Goal: Transaction & Acquisition: Purchase product/service

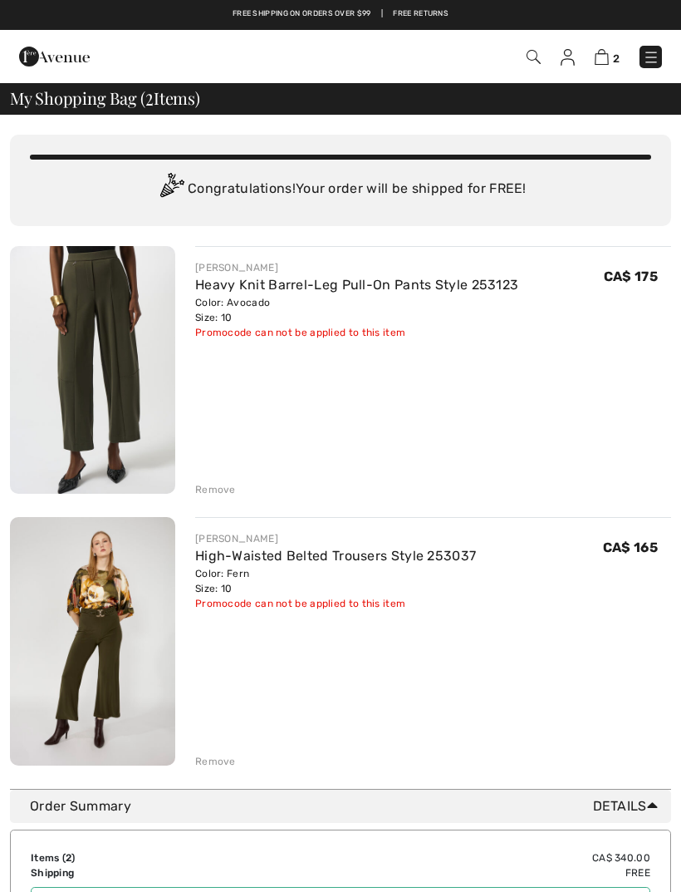
click at [438, 281] on link "Heavy Knit Barrel-Leg Pull-On Pants Style 253123" at bounding box center [356, 285] width 323 height 16
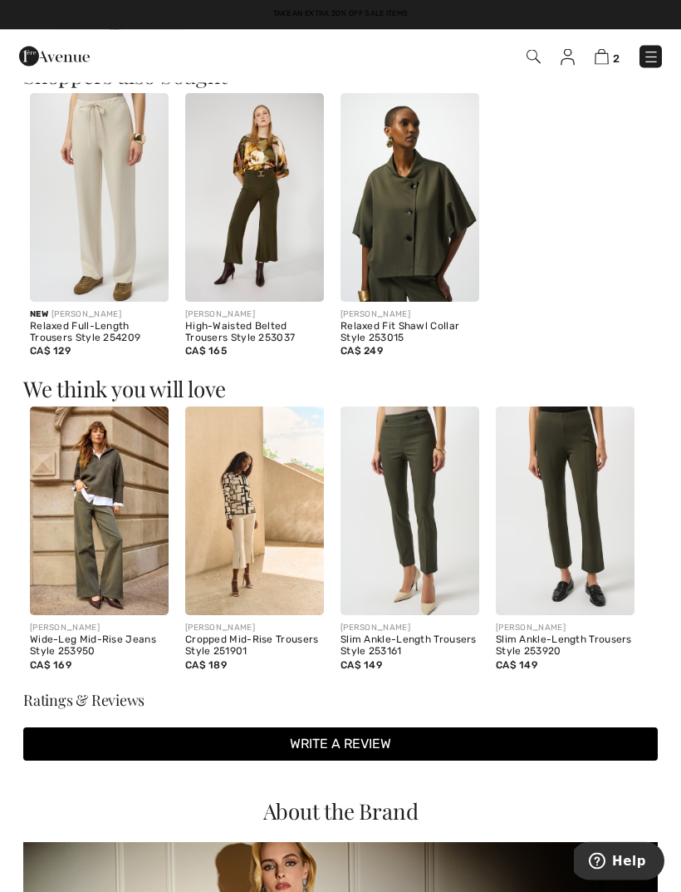
scroll to position [1436, 0]
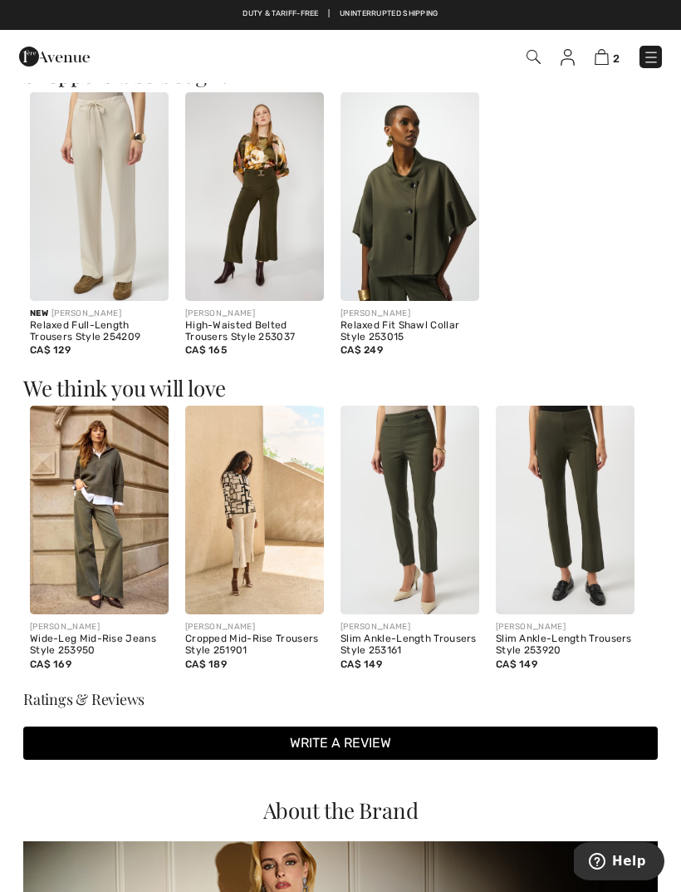
click at [624, 859] on span "Help" at bounding box center [630, 861] width 34 height 15
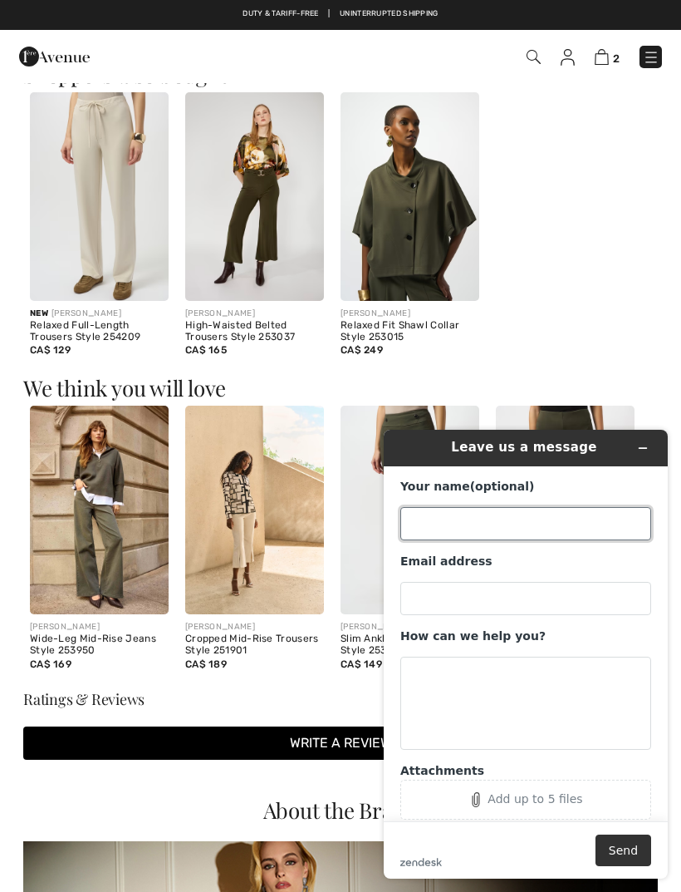
click at [484, 518] on input "Your name (optional)" at bounding box center [526, 523] width 251 height 33
type input "Dixie Lee"
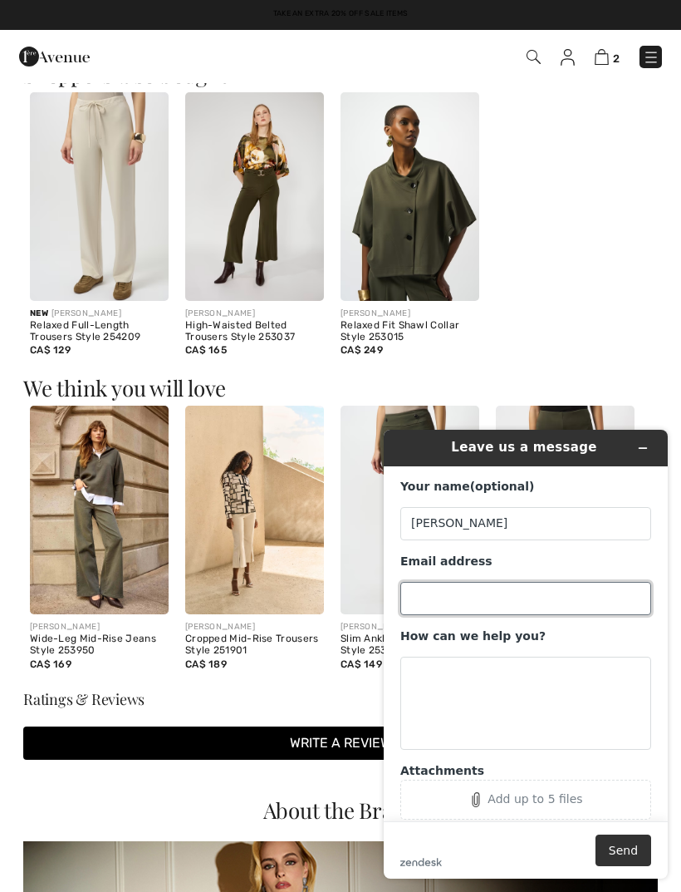
type input "dixie.lee@shaw.ca"
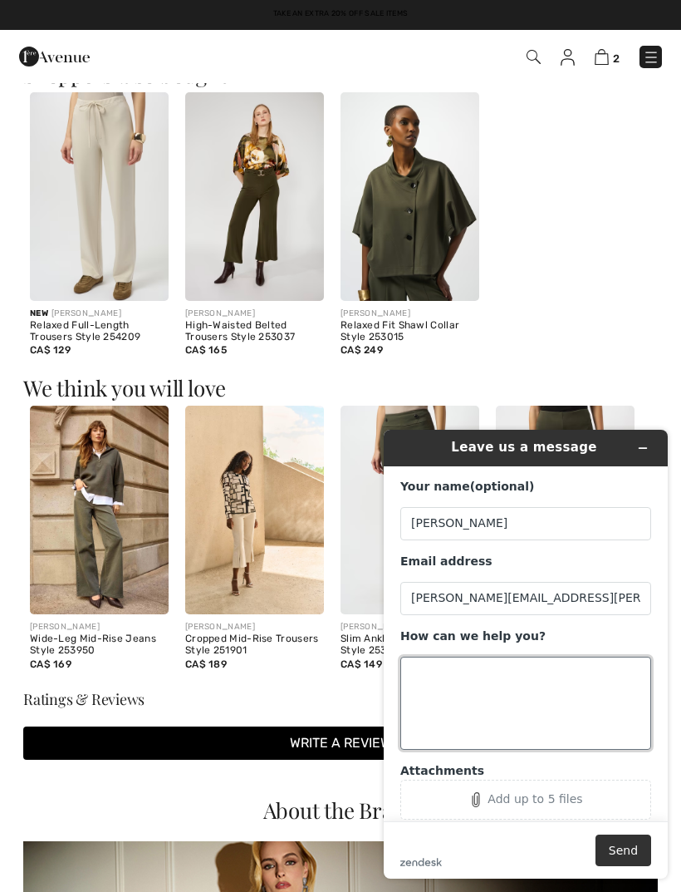
click at [470, 680] on textarea "How can we help you?" at bounding box center [526, 703] width 251 height 93
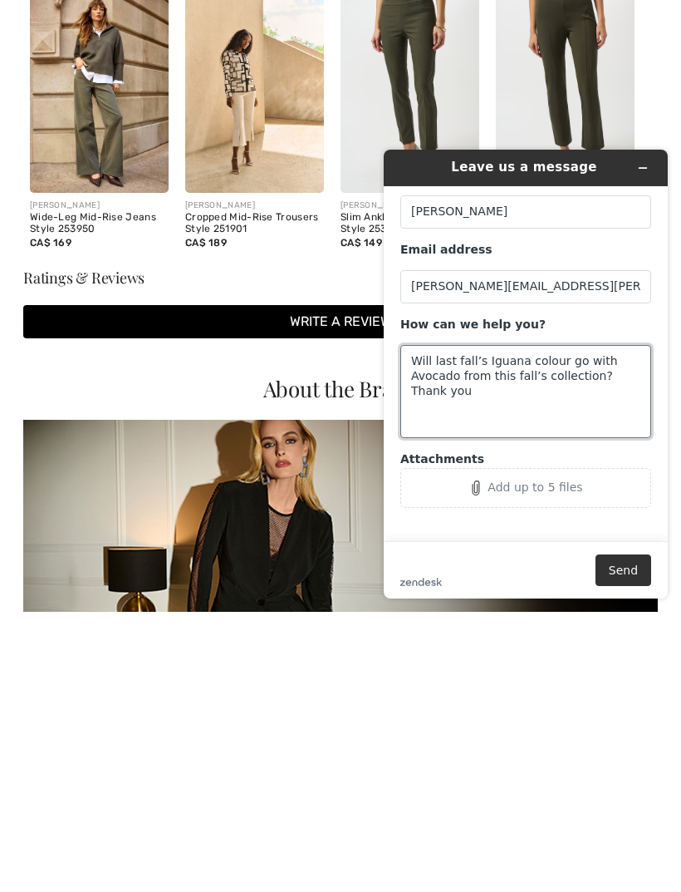
scroll to position [31, 0]
type textarea "Will last fall’s Iguana colour go with Avocado from this fall’s collection? Tha…"
click at [626, 572] on button "Send" at bounding box center [624, 570] width 56 height 32
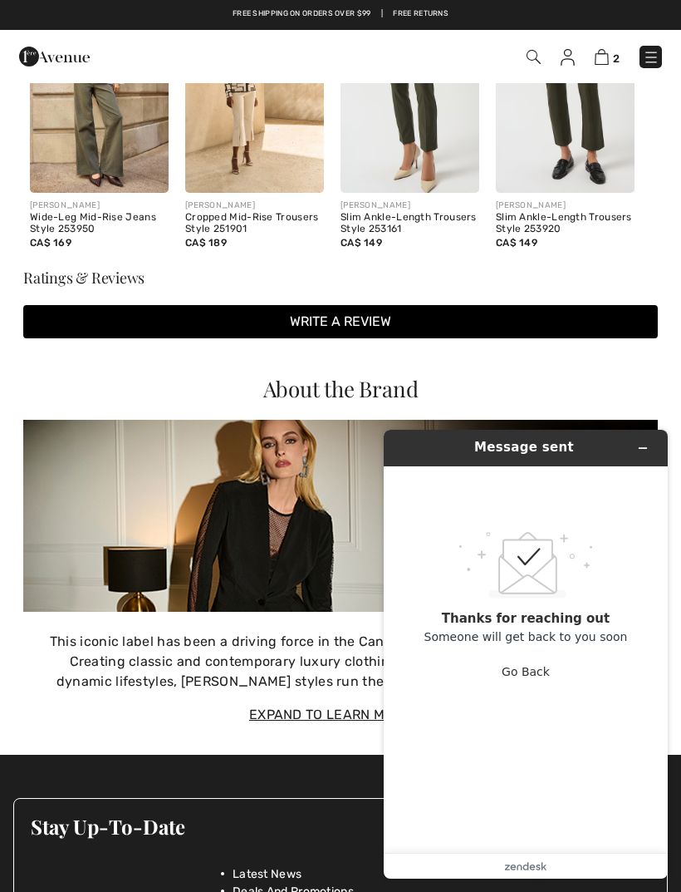
click at [647, 443] on icon "Minimize widget" at bounding box center [643, 448] width 12 height 12
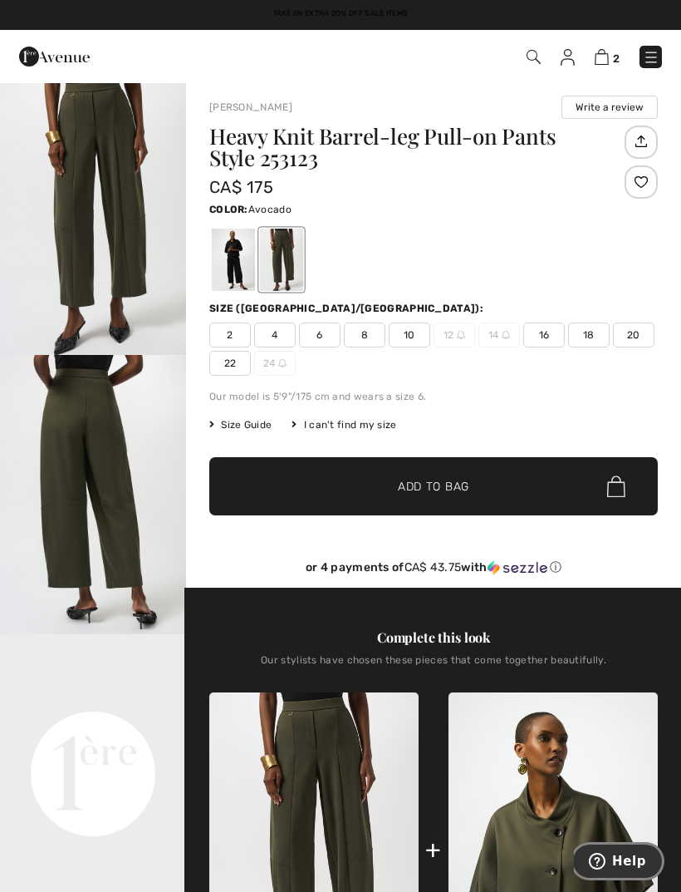
scroll to position [0, 0]
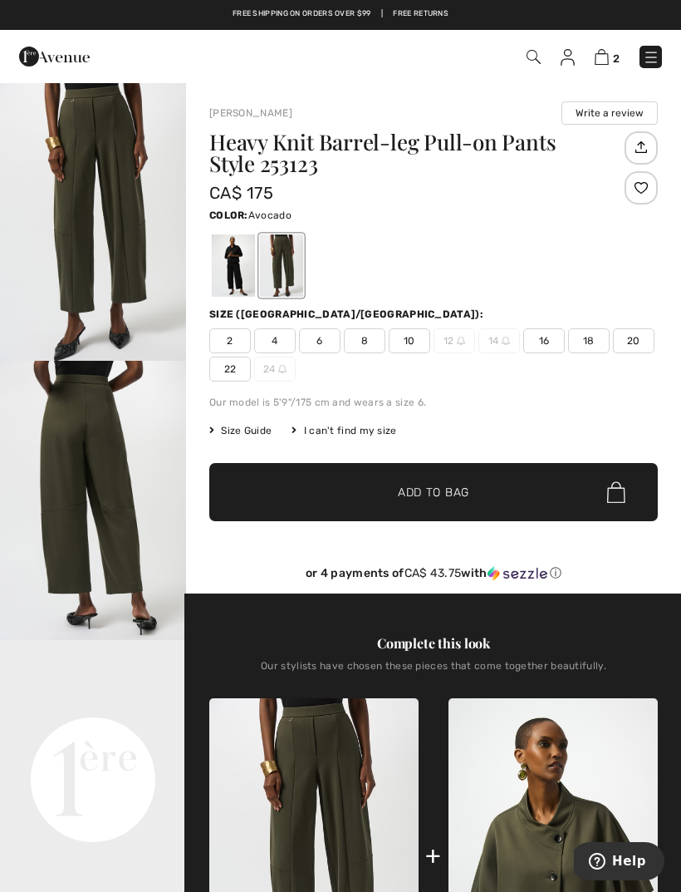
click at [600, 65] on img at bounding box center [602, 57] width 14 height 16
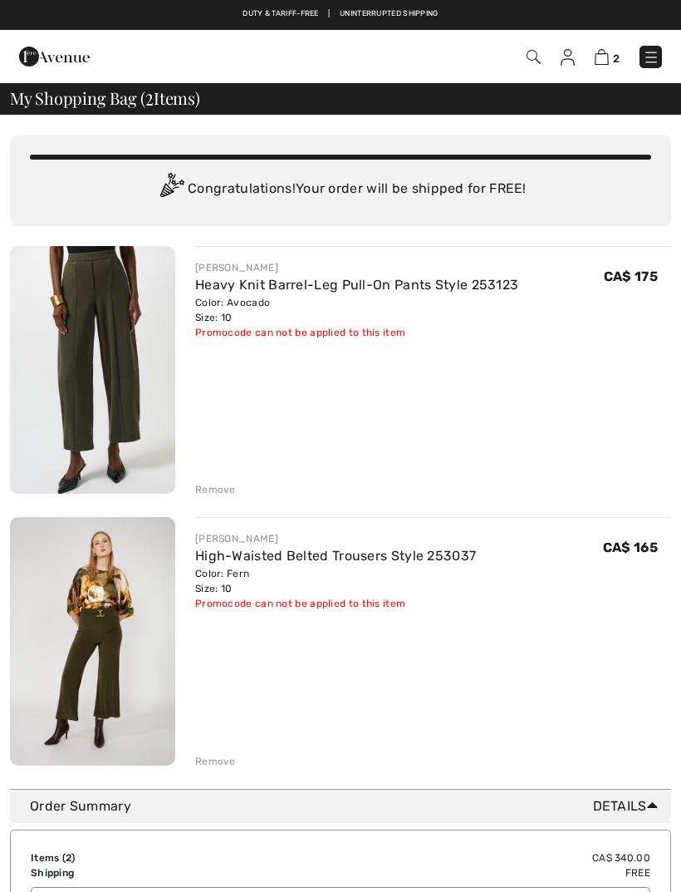
click at [345, 562] on link "High-Waisted Belted Trousers Style 253037" at bounding box center [335, 556] width 281 height 16
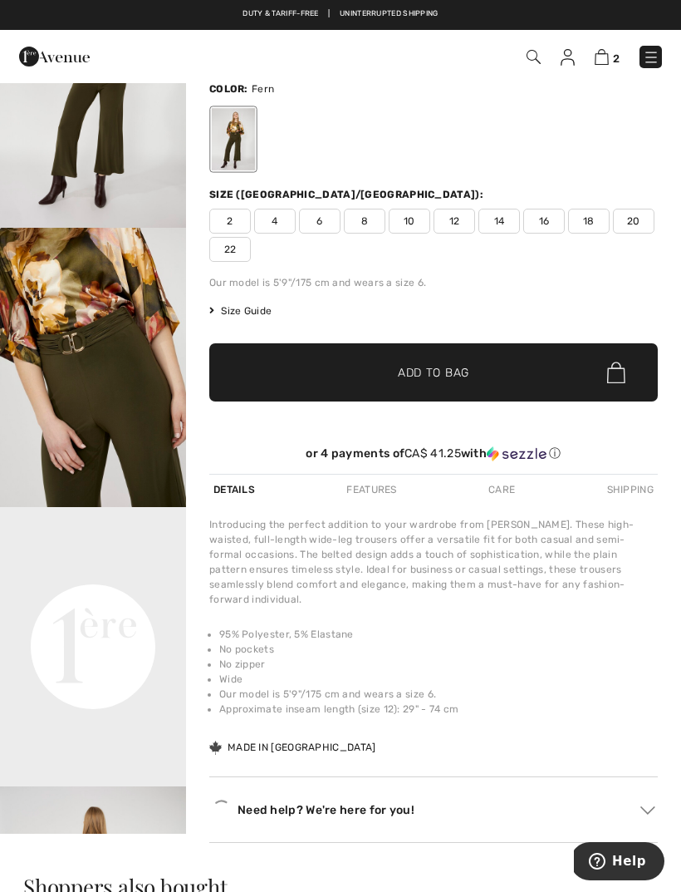
scroll to position [134, 0]
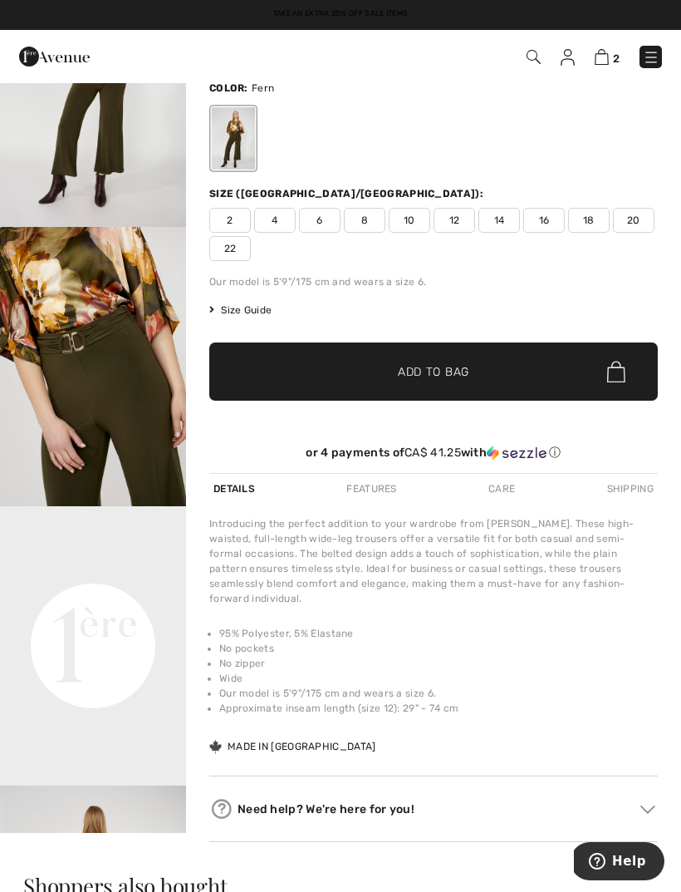
click at [462, 582] on div "Introducing the perfect addition to your wardrobe from Frank Lyman. These high-…" at bounding box center [433, 561] width 449 height 90
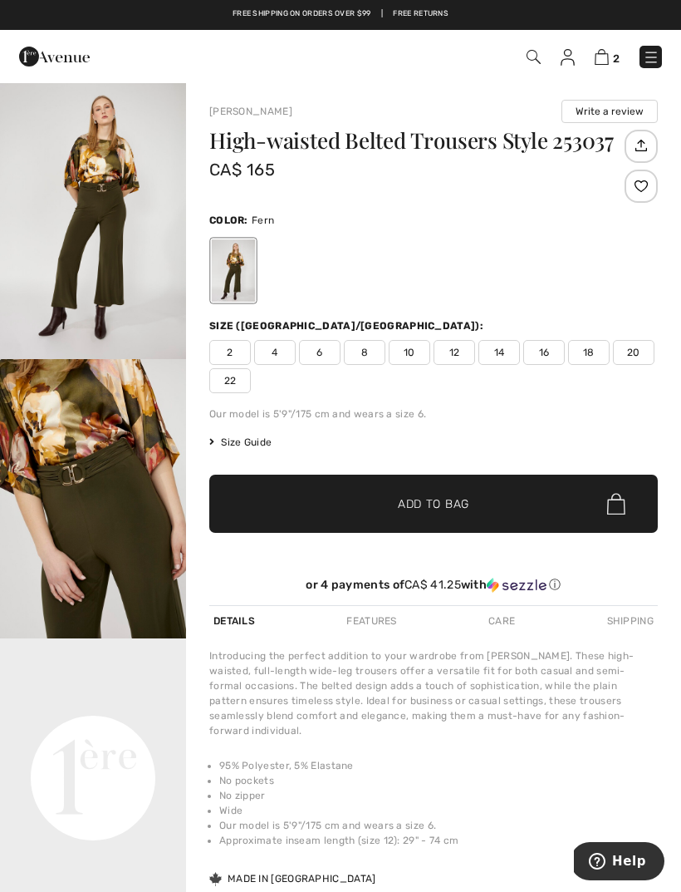
scroll to position [0, 0]
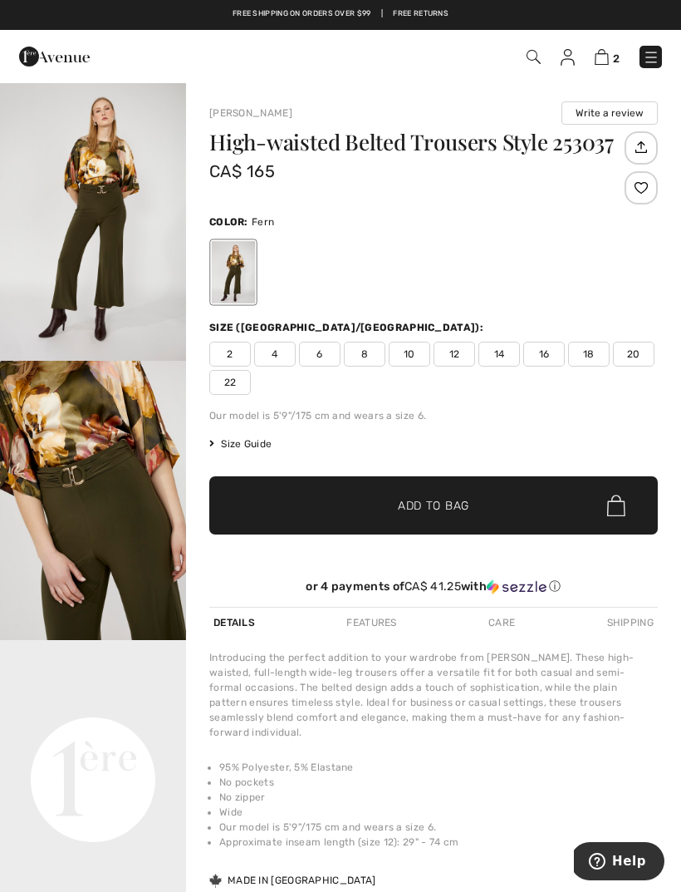
click at [653, 60] on img at bounding box center [651, 57] width 17 height 17
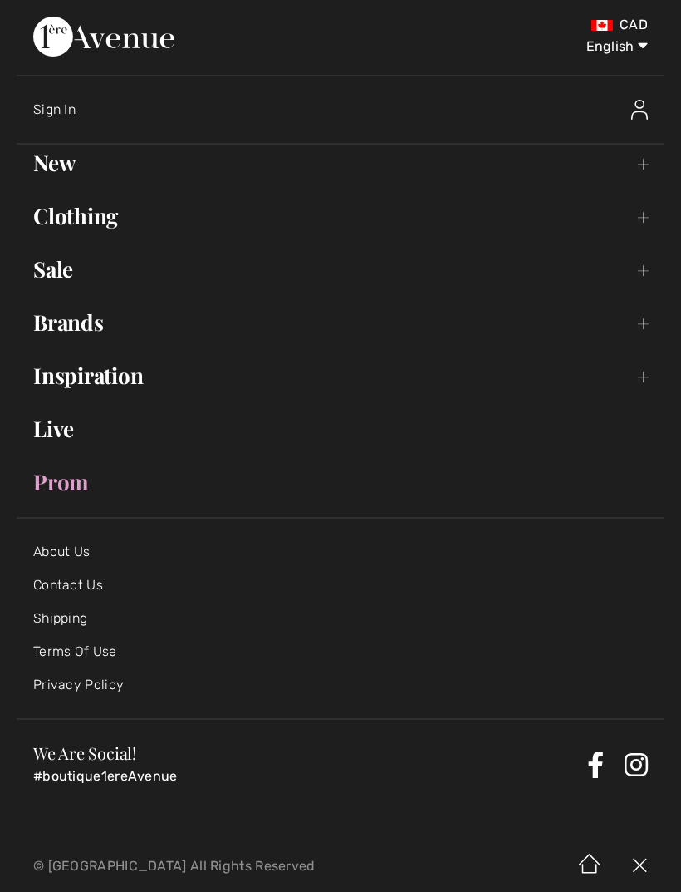
click at [644, 274] on link "Sale Toggle submenu" at bounding box center [341, 269] width 648 height 37
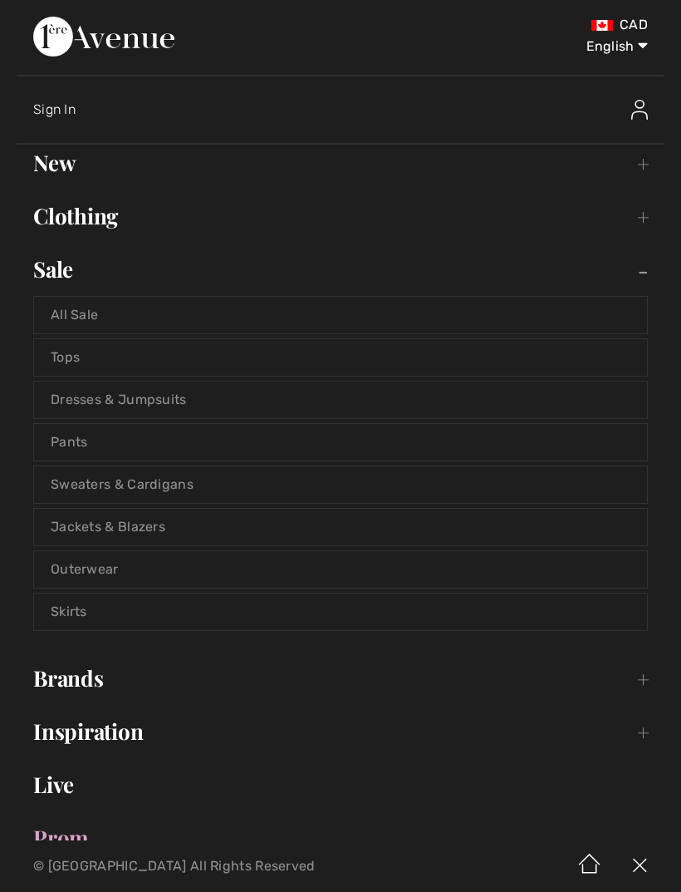
click at [66, 449] on link "Pants" at bounding box center [340, 442] width 613 height 37
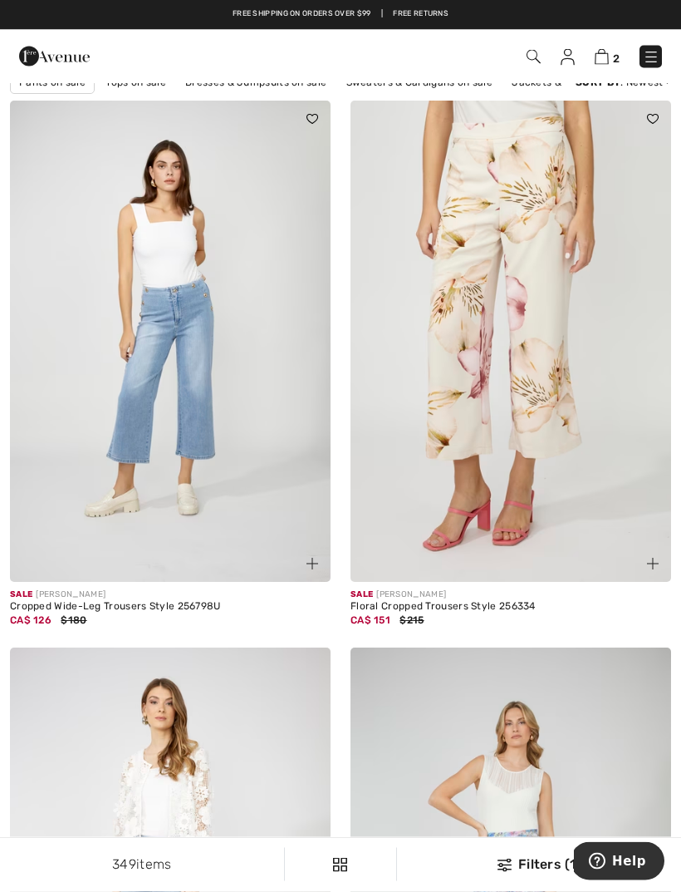
click at [657, 62] on img at bounding box center [651, 57] width 17 height 17
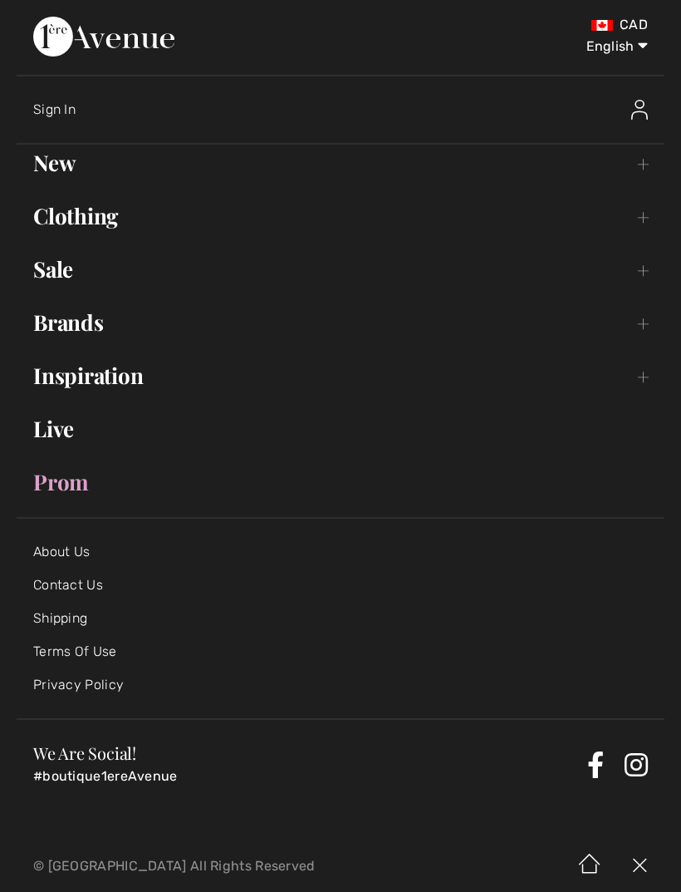
click at [52, 279] on link "Sale Toggle submenu" at bounding box center [341, 269] width 648 height 37
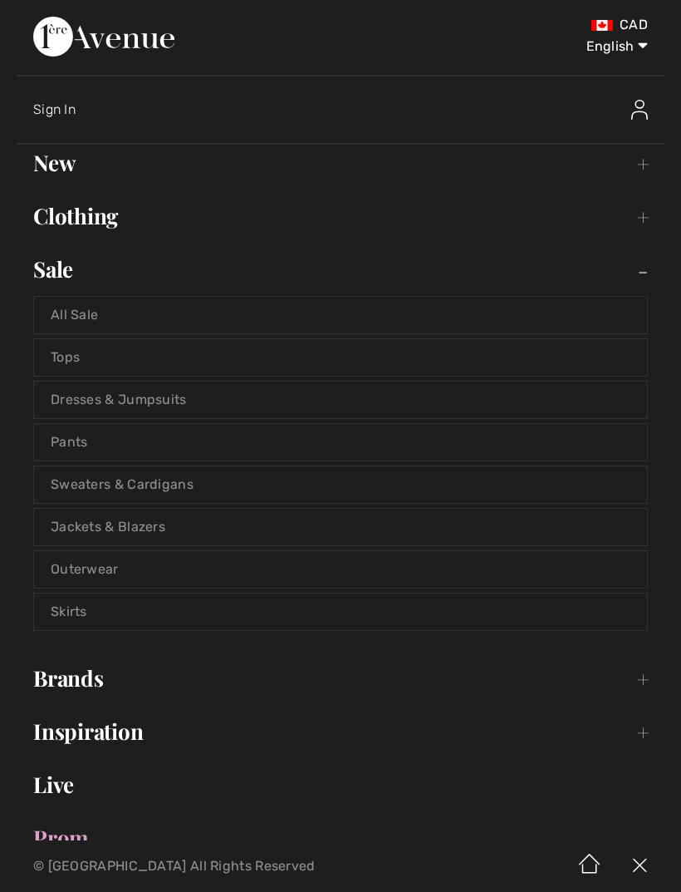
click at [64, 525] on link "Jackets & Blazers" at bounding box center [340, 527] width 613 height 37
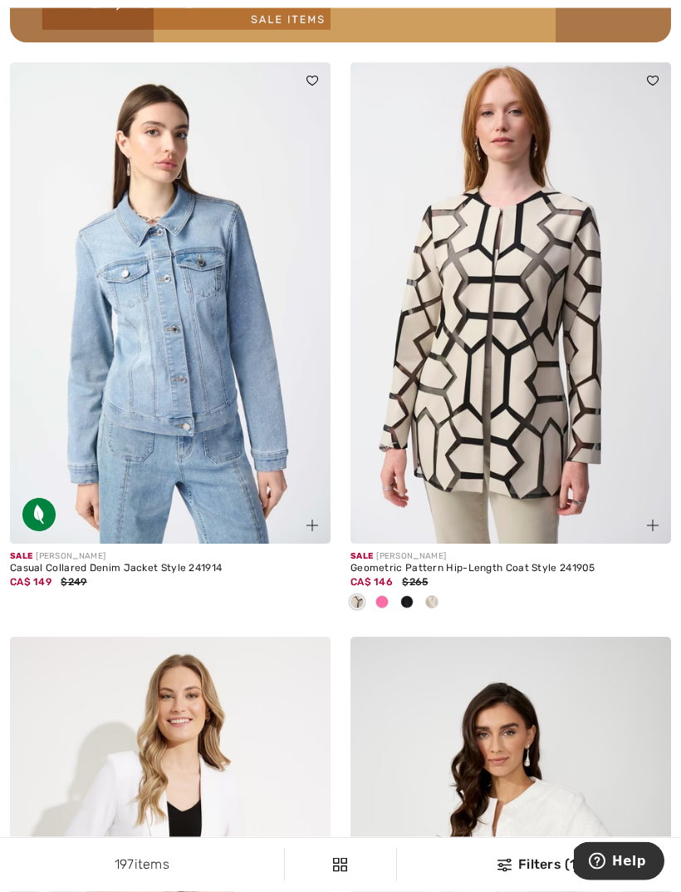
scroll to position [7181, 0]
click at [101, 445] on img at bounding box center [170, 302] width 321 height 481
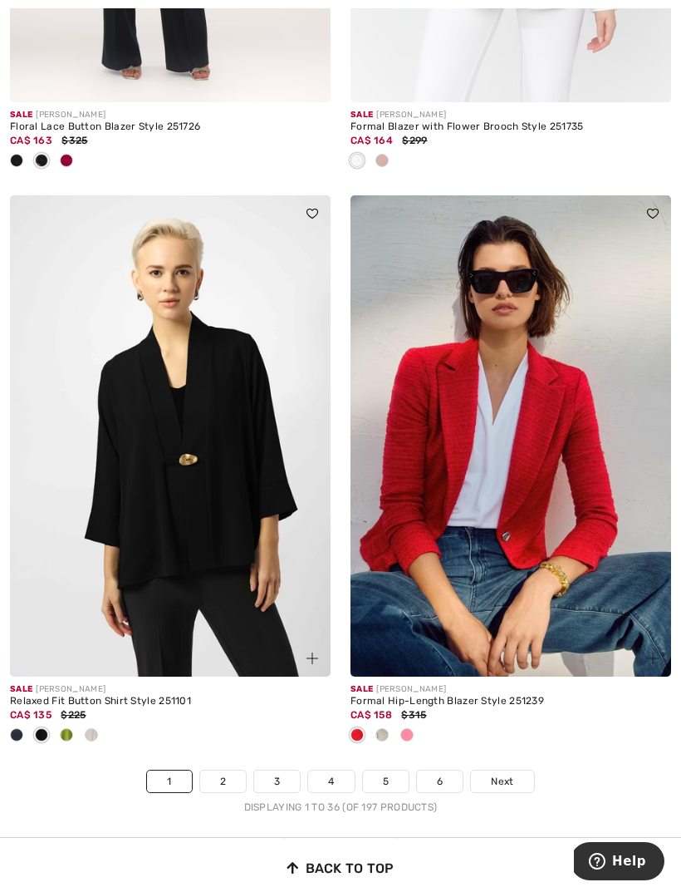
scroll to position [9893, 0]
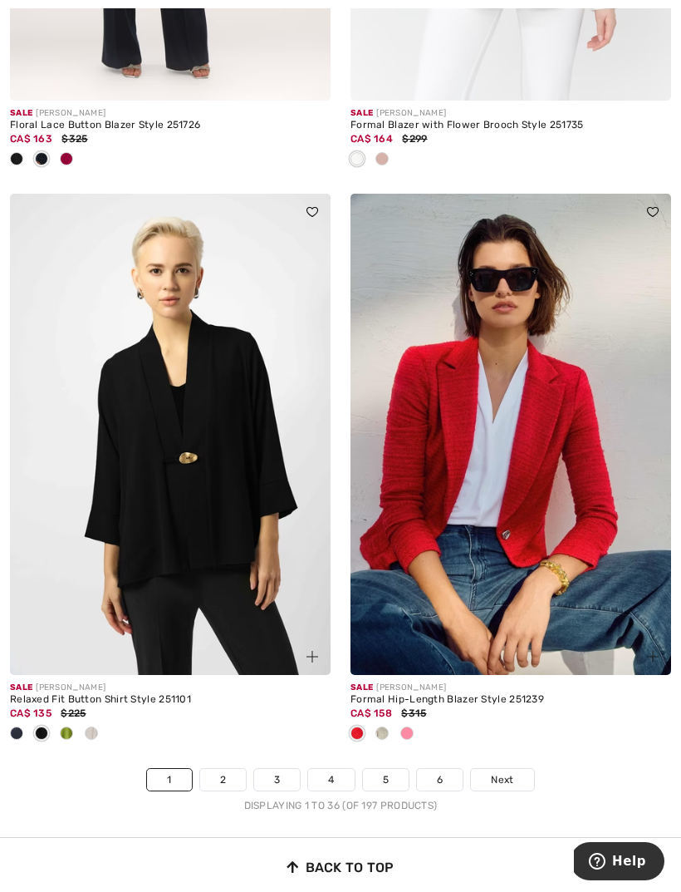
click at [509, 772] on span "Next" at bounding box center [502, 779] width 22 height 15
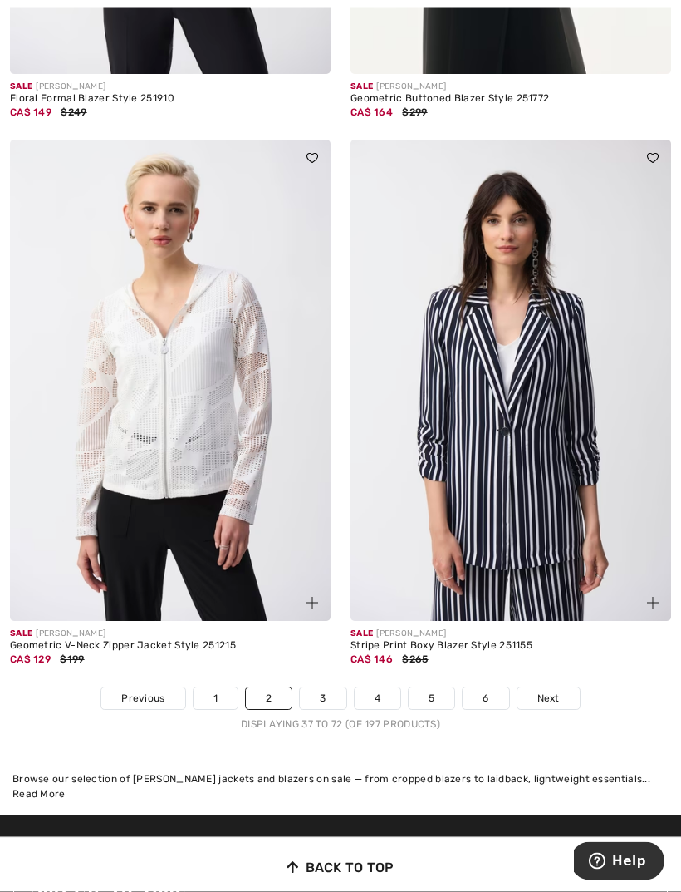
scroll to position [9892, 0]
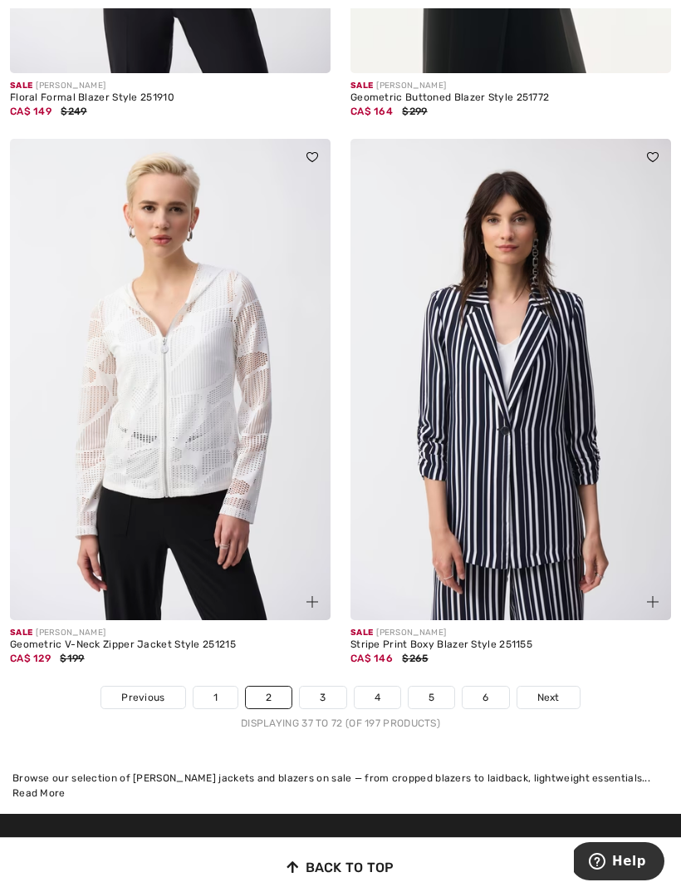
click at [562, 686] on link "Next" at bounding box center [549, 697] width 62 height 22
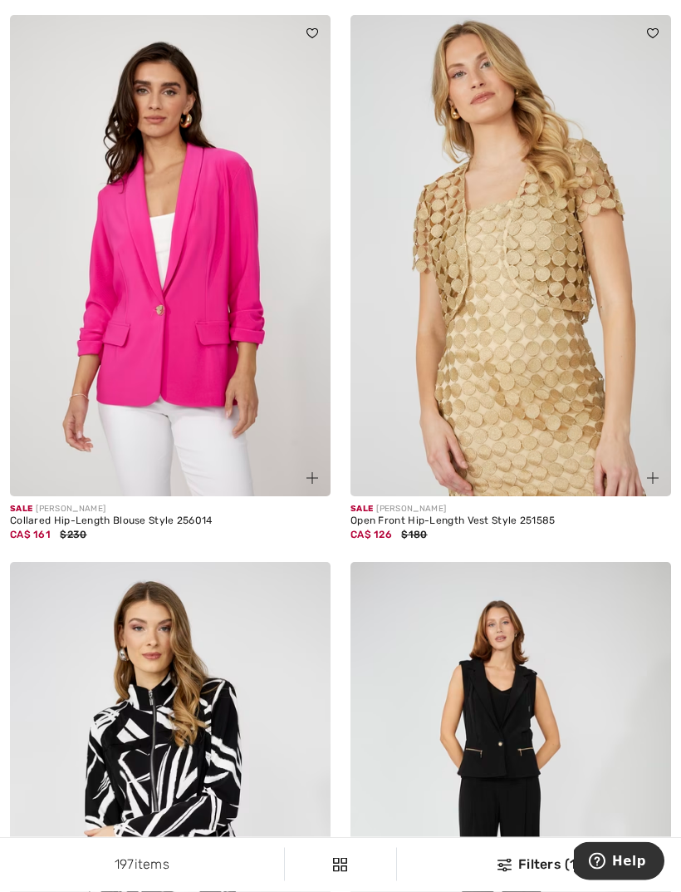
scroll to position [4775, 0]
click at [568, 450] on img at bounding box center [511, 255] width 321 height 481
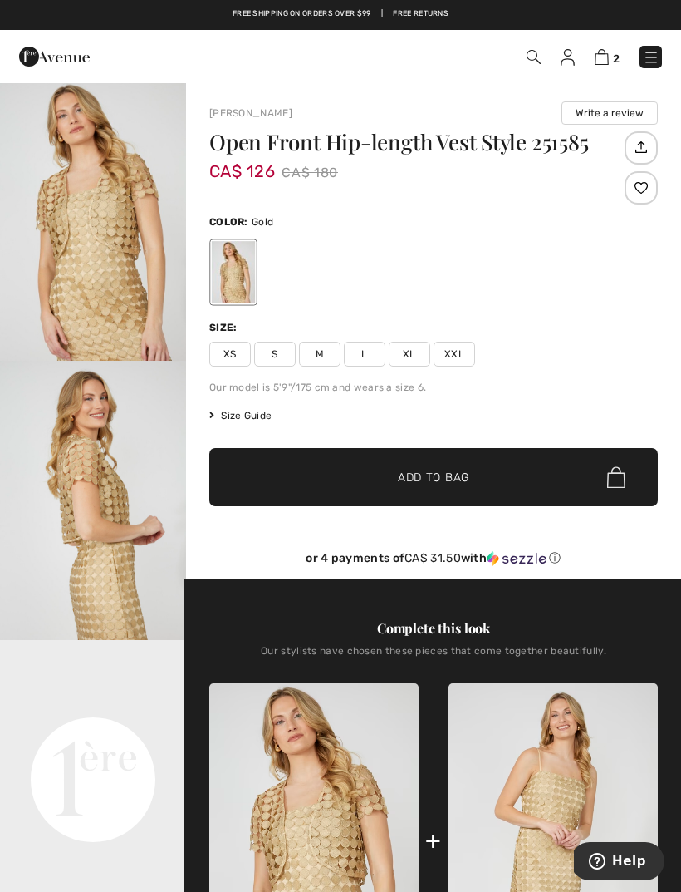
click at [257, 415] on span "Size Guide" at bounding box center [240, 415] width 62 height 15
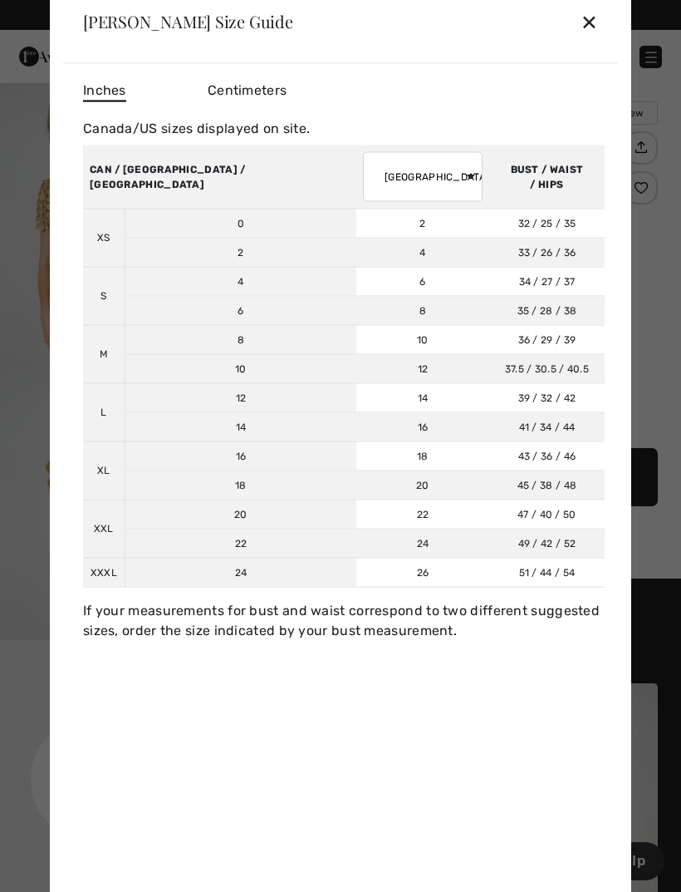
click at [593, 32] on div "✕" at bounding box center [589, 21] width 17 height 35
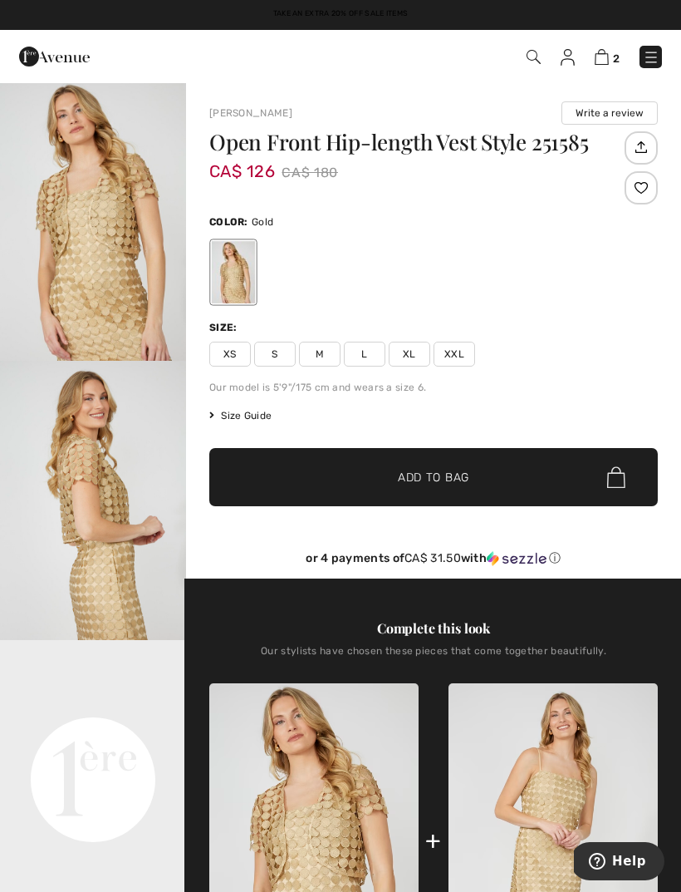
click at [324, 357] on span "M" at bounding box center [320, 354] width 42 height 25
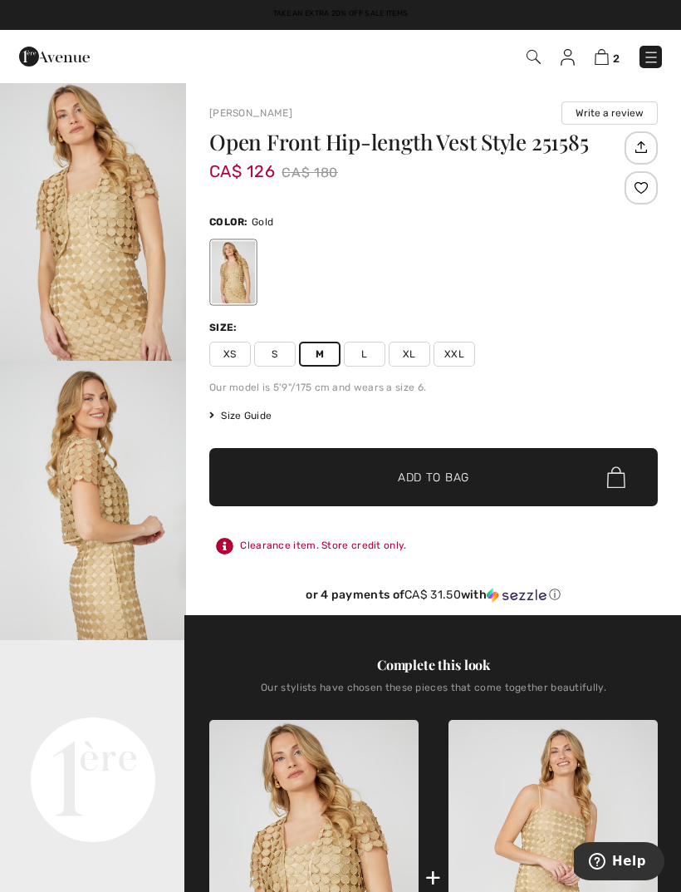
click at [483, 484] on span "✔ Added to Bag Add to Bag" at bounding box center [433, 477] width 449 height 58
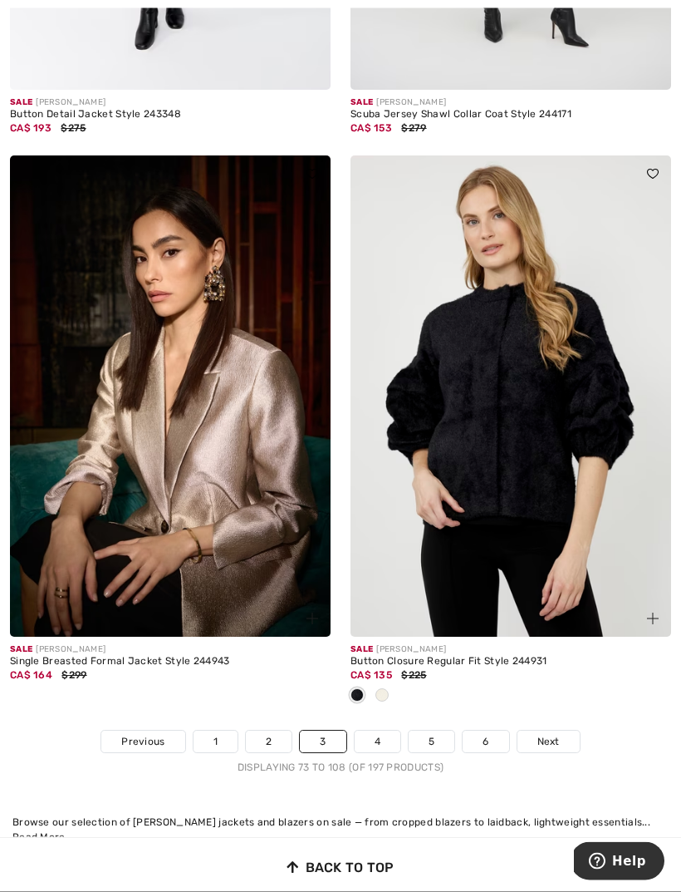
scroll to position [9738, 0]
click at [549, 734] on span "Next" at bounding box center [549, 741] width 22 height 15
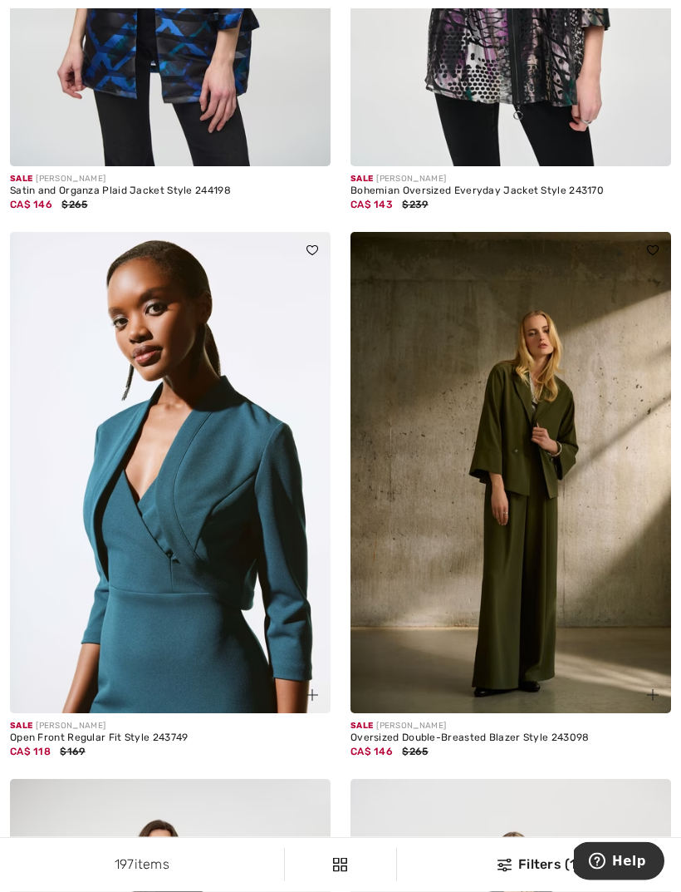
scroll to position [563, 0]
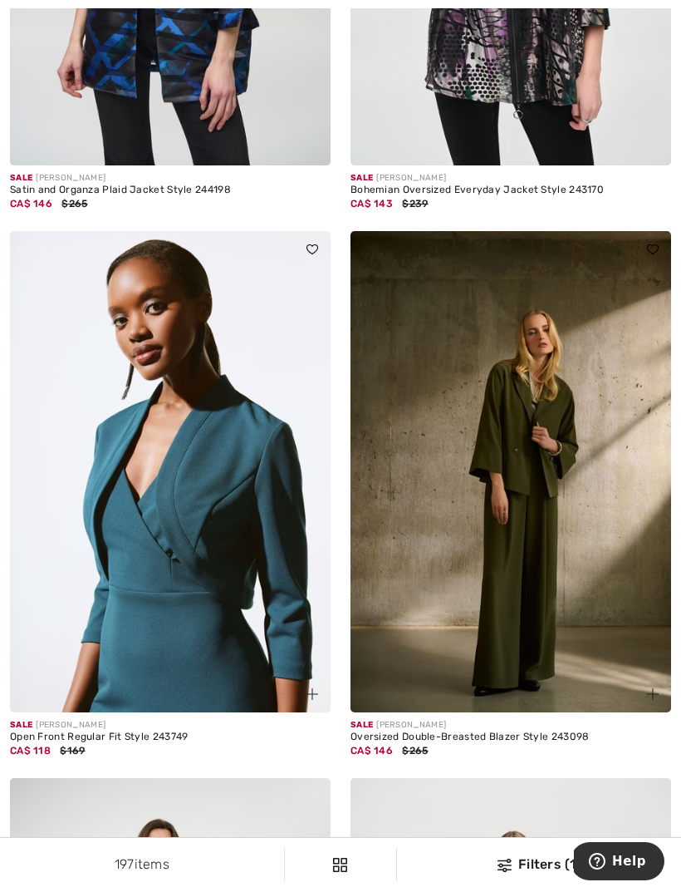
click at [573, 568] on img at bounding box center [511, 471] width 321 height 481
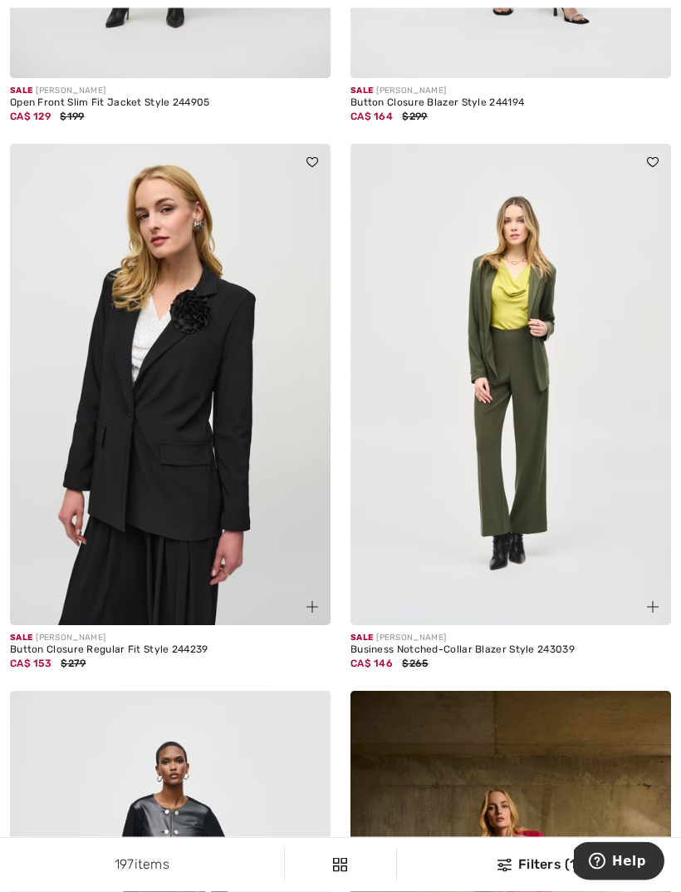
scroll to position [4647, 0]
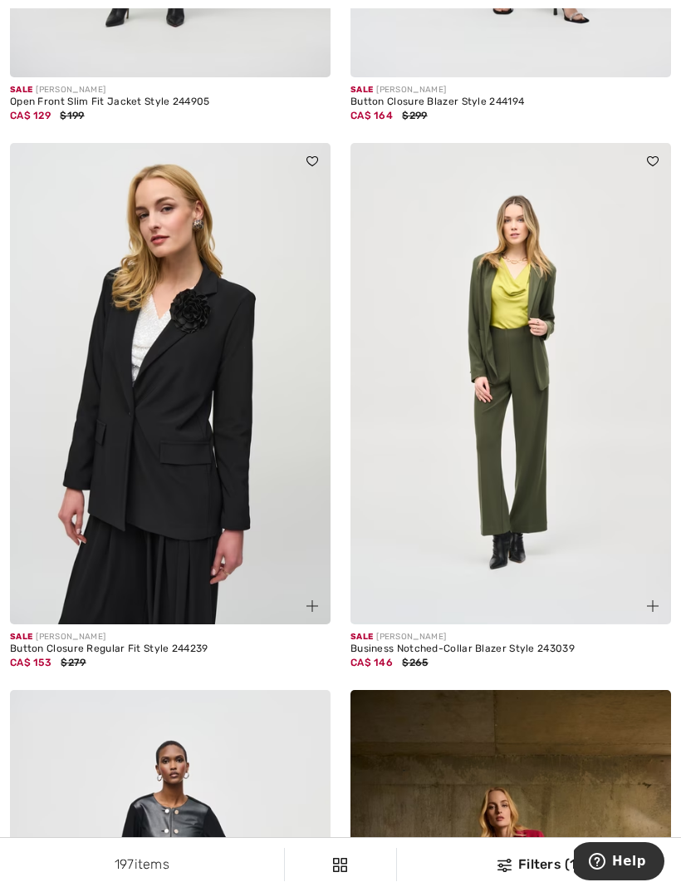
click at [573, 447] on img at bounding box center [511, 383] width 321 height 481
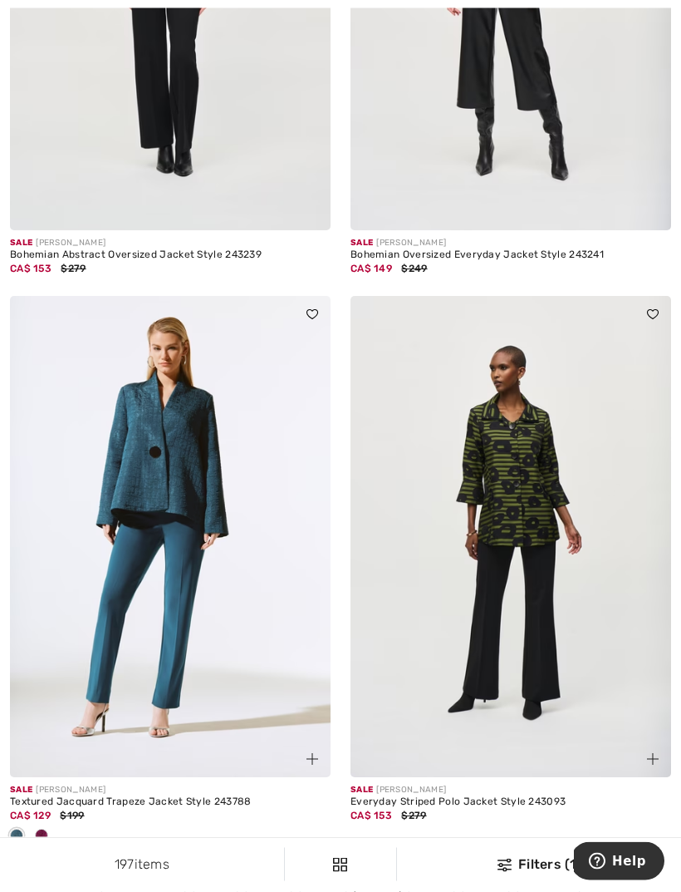
scroll to position [9598, 0]
click at [541, 870] on link "Next" at bounding box center [549, 881] width 62 height 22
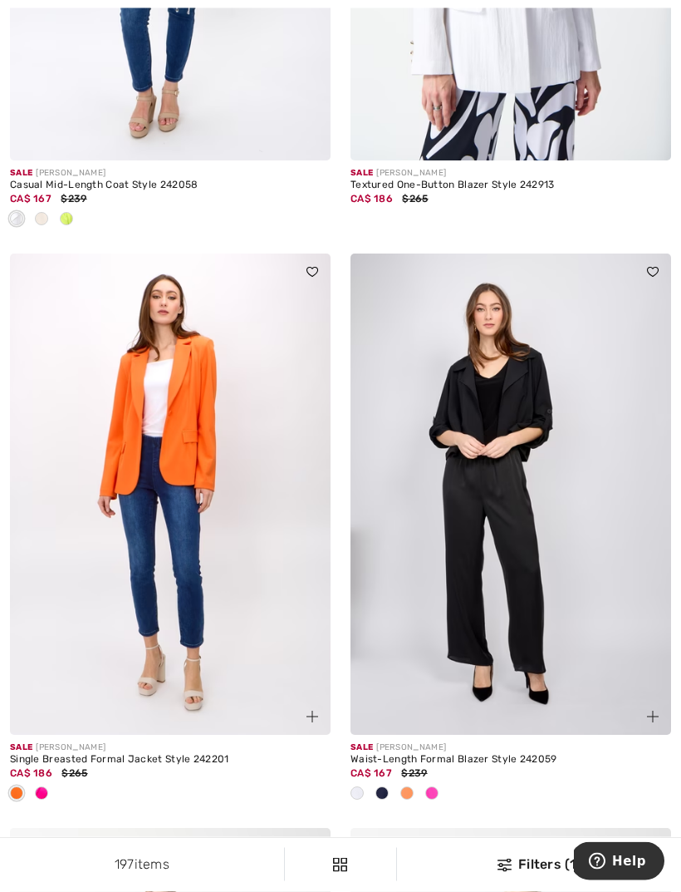
scroll to position [4564, 0]
click at [410, 794] on div at bounding box center [407, 793] width 25 height 27
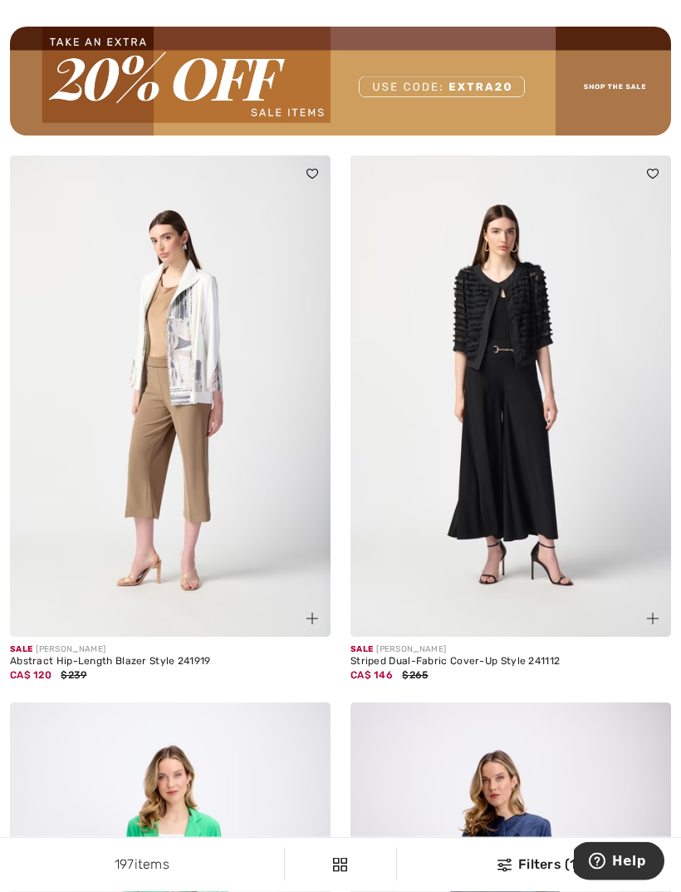
scroll to position [7032, 0]
click at [539, 656] on div "Striped Dual-Fabric Cover-Up Style 241112" at bounding box center [511, 662] width 321 height 12
click at [583, 556] on img at bounding box center [511, 395] width 321 height 481
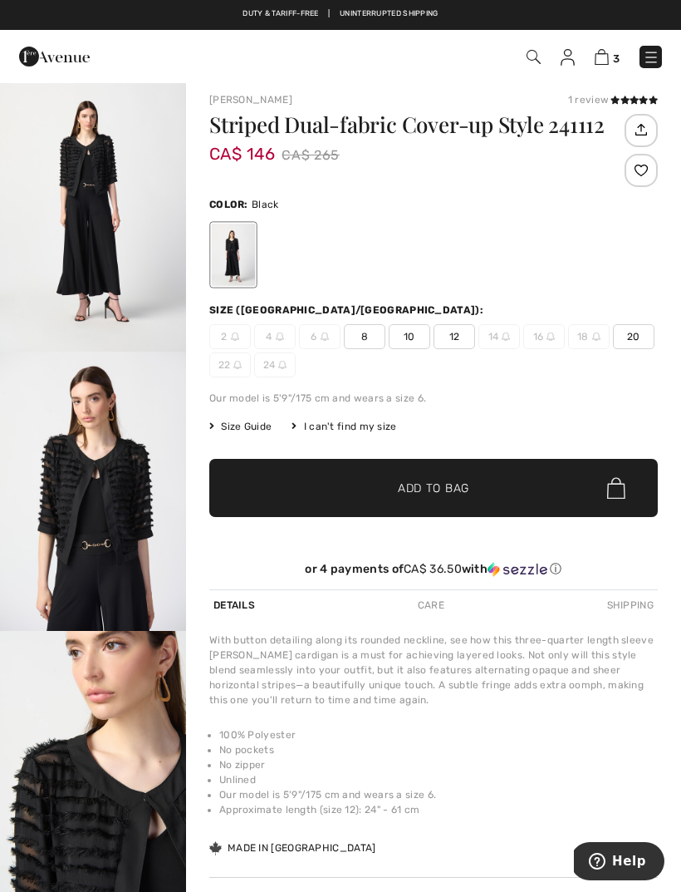
scroll to position [10, 0]
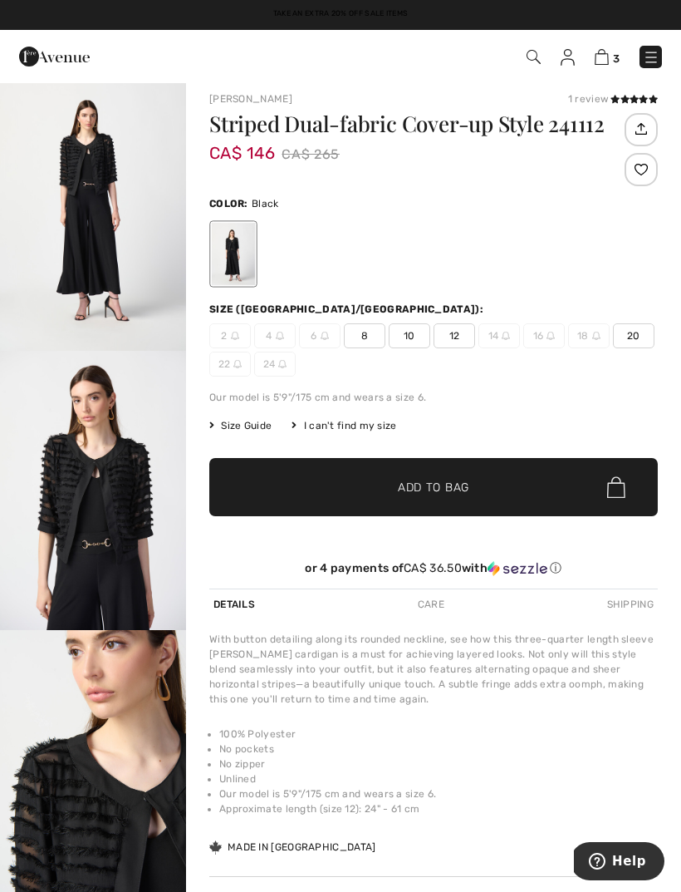
click at [368, 334] on span "8" at bounding box center [365, 335] width 42 height 25
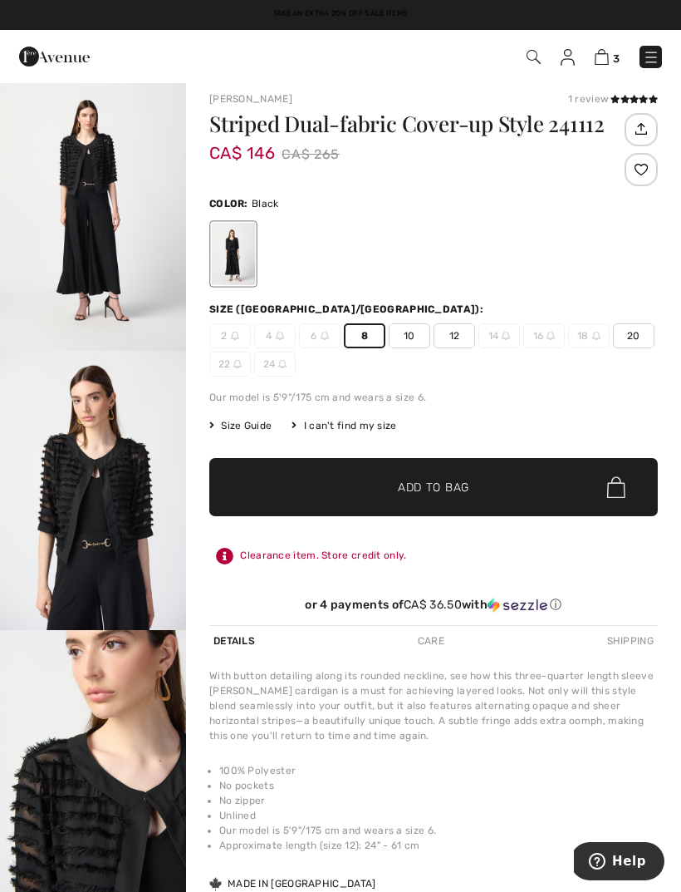
click at [447, 493] on span "Add to Bag" at bounding box center [433, 487] width 71 height 17
click at [612, 55] on link "4" at bounding box center [607, 57] width 25 height 20
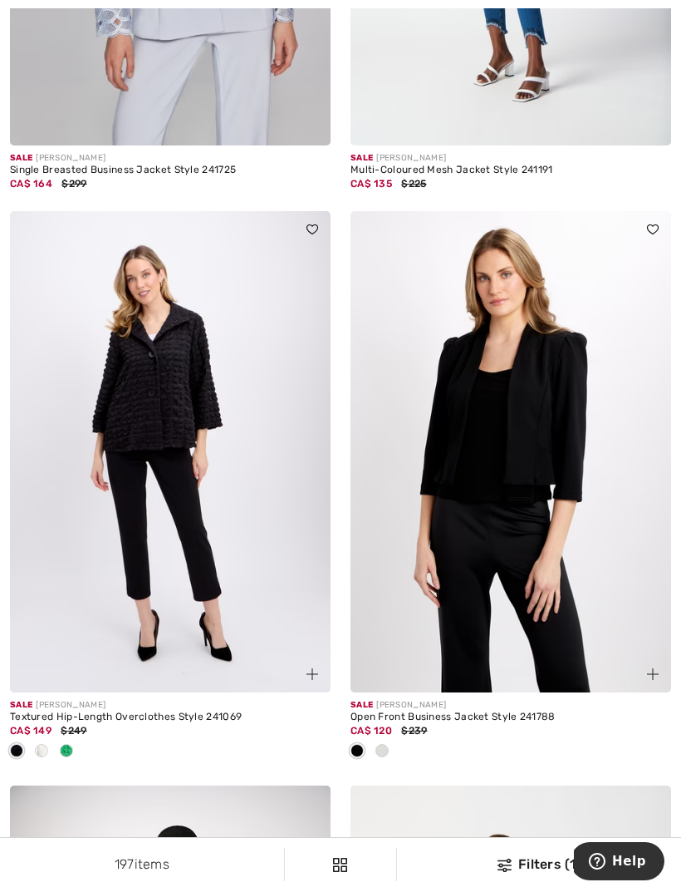
scroll to position [8666, 0]
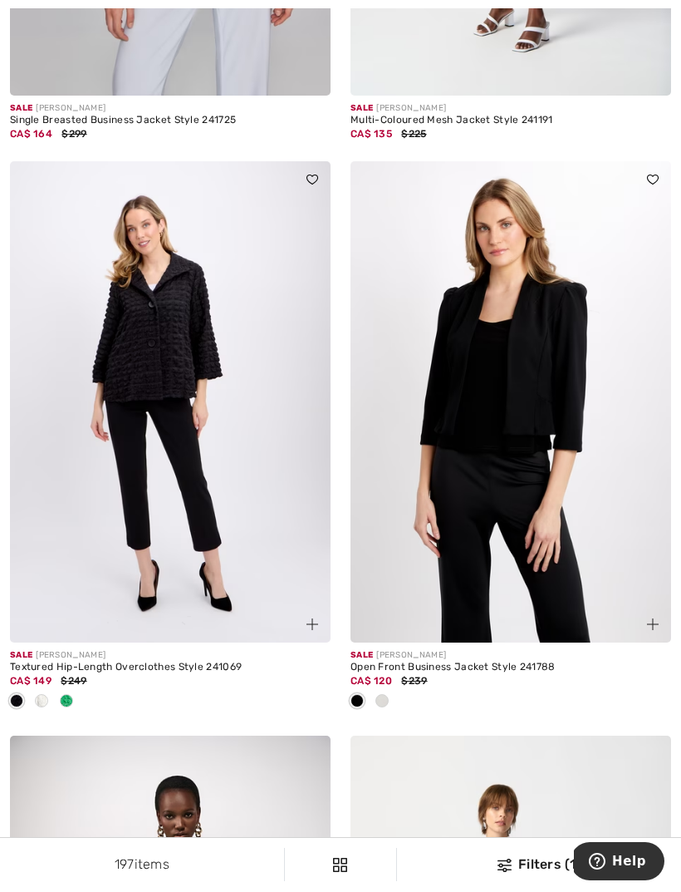
click at [70, 694] on span at bounding box center [66, 700] width 13 height 13
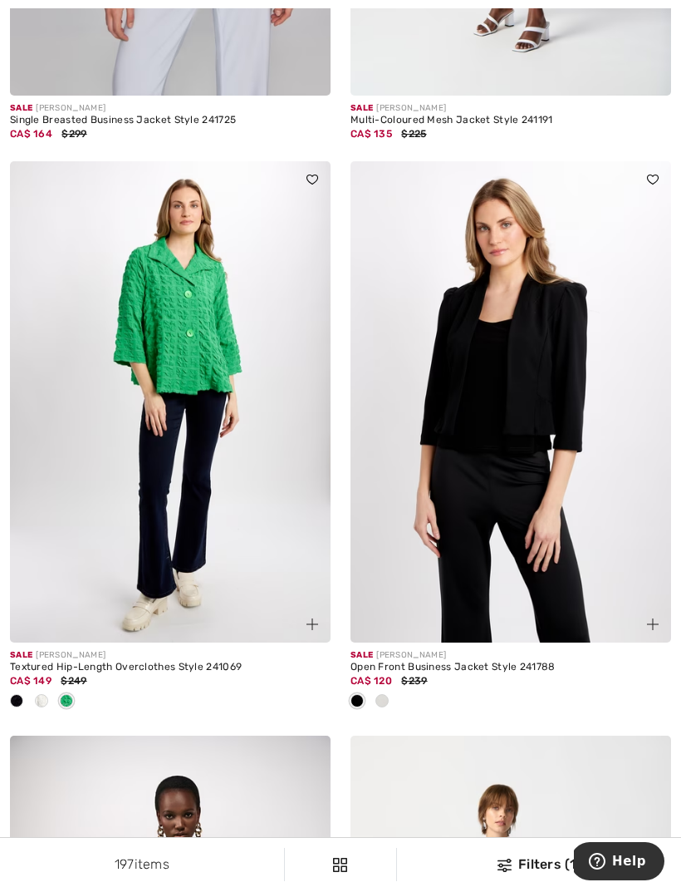
click at [40, 694] on span at bounding box center [41, 700] width 13 height 13
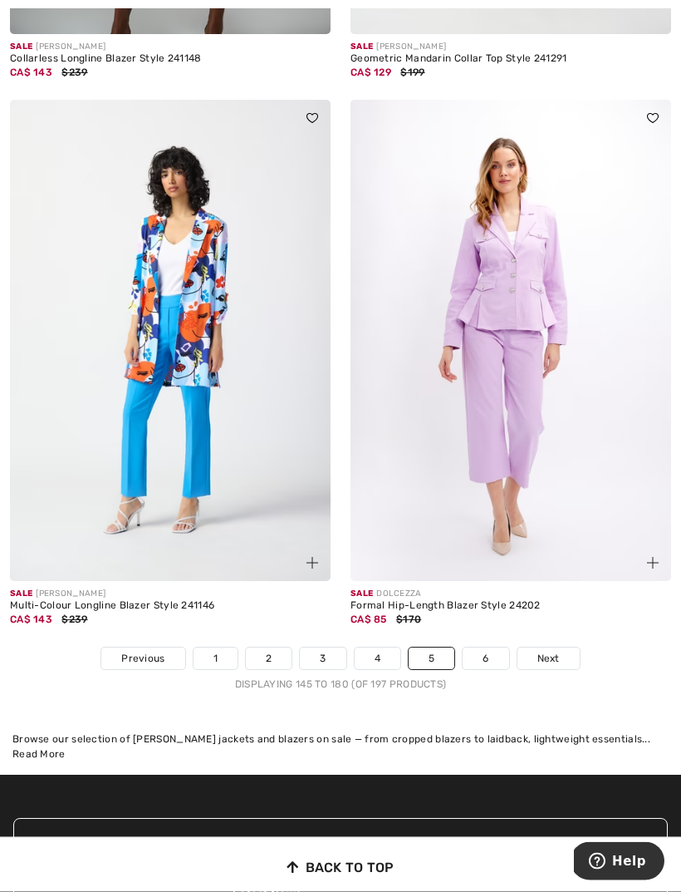
scroll to position [9848, 0]
click at [558, 651] on span "Next" at bounding box center [549, 658] width 22 height 15
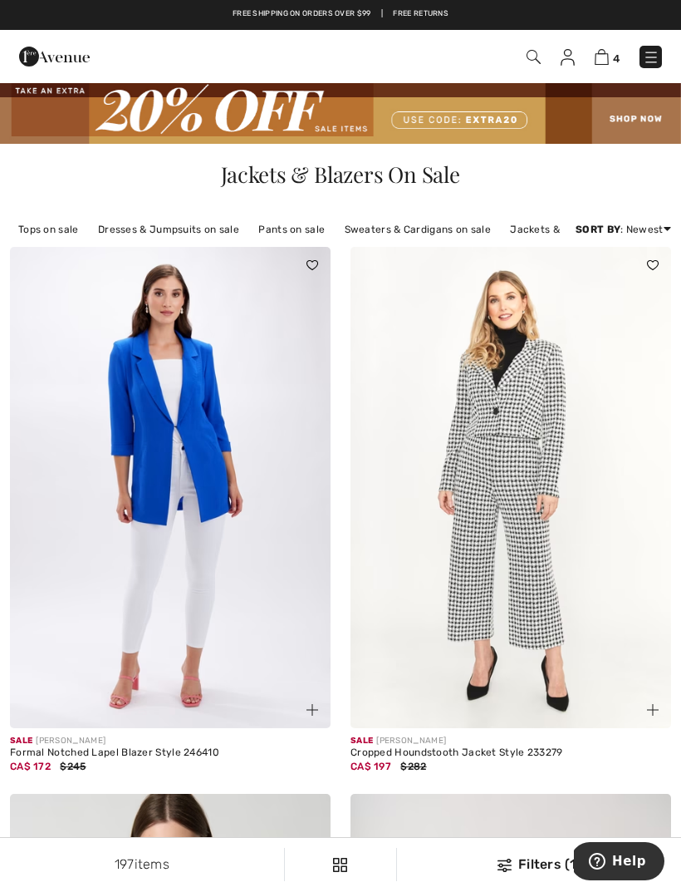
click at [606, 57] on img at bounding box center [602, 57] width 14 height 16
